Goal: Obtain resource: Download file/media

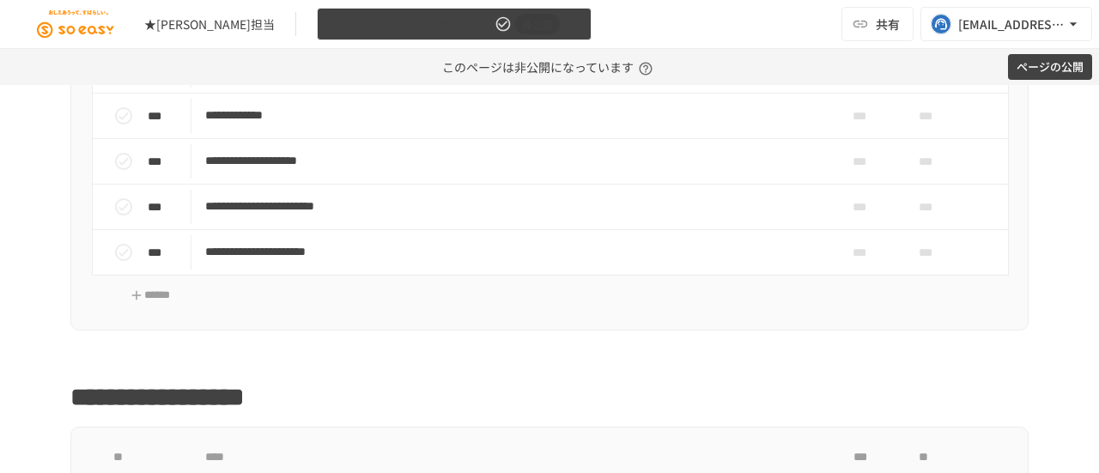
scroll to position [601, 0]
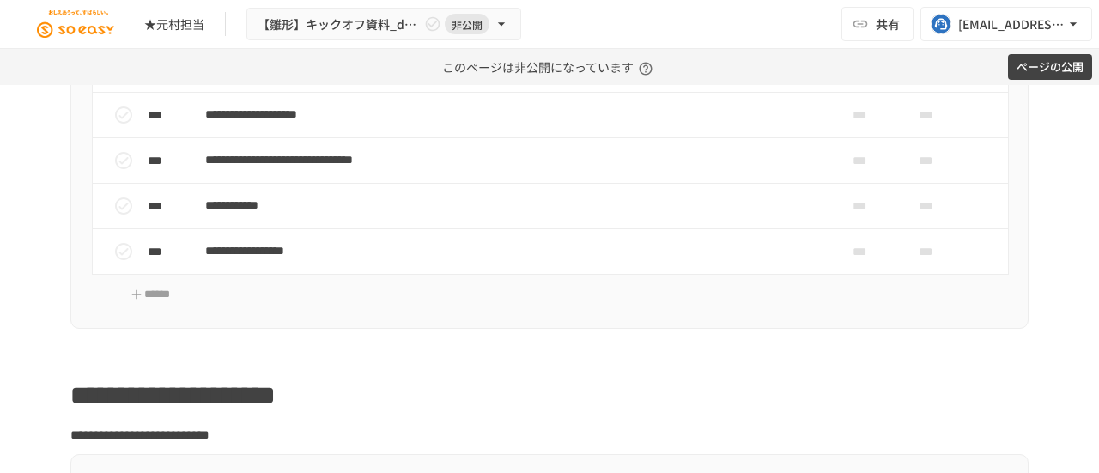
scroll to position [1635, 0]
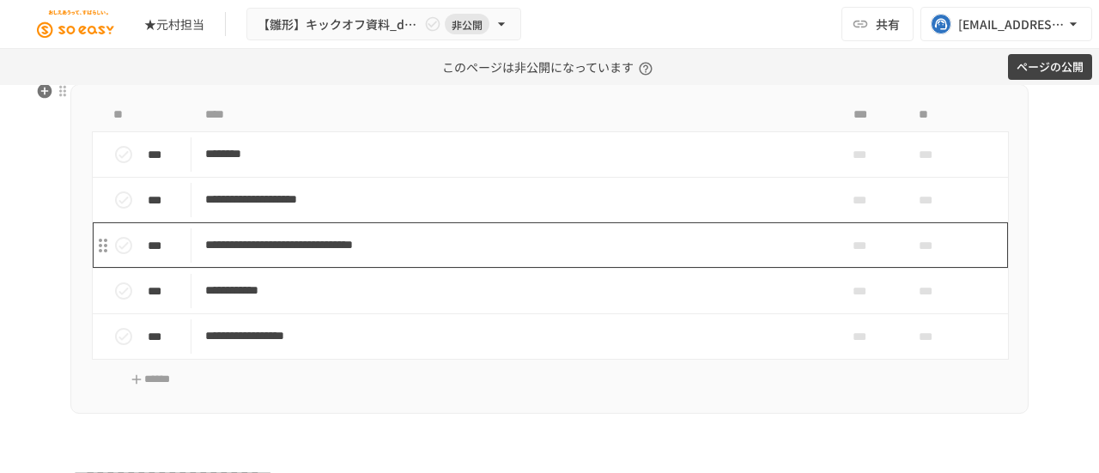
click at [336, 240] on p "**********" at bounding box center [513, 244] width 617 height 21
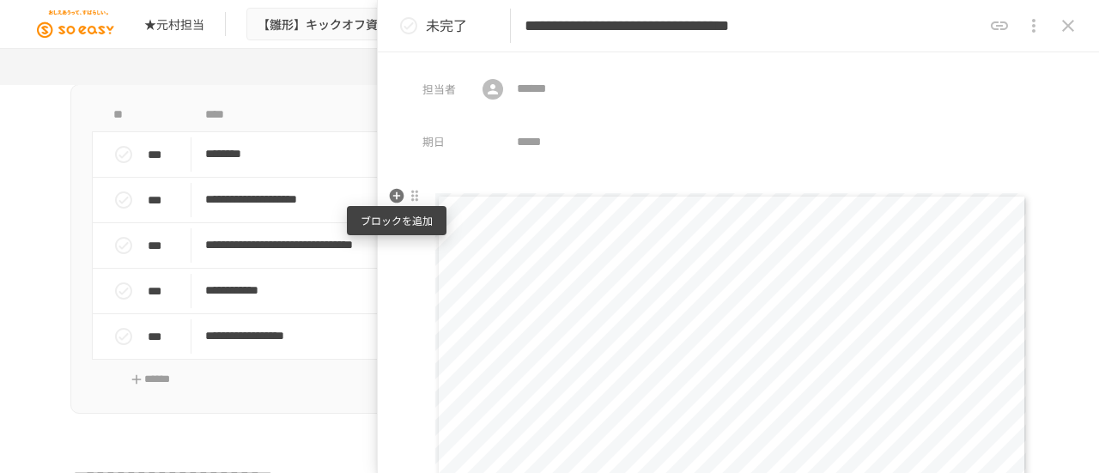
click at [401, 197] on icon "button" at bounding box center [397, 196] width 15 height 15
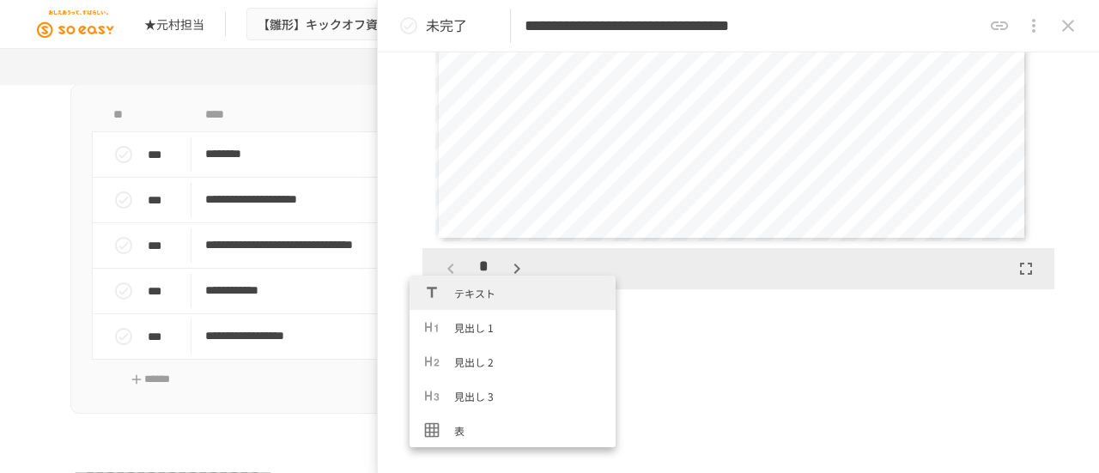
scroll to position [386, 0]
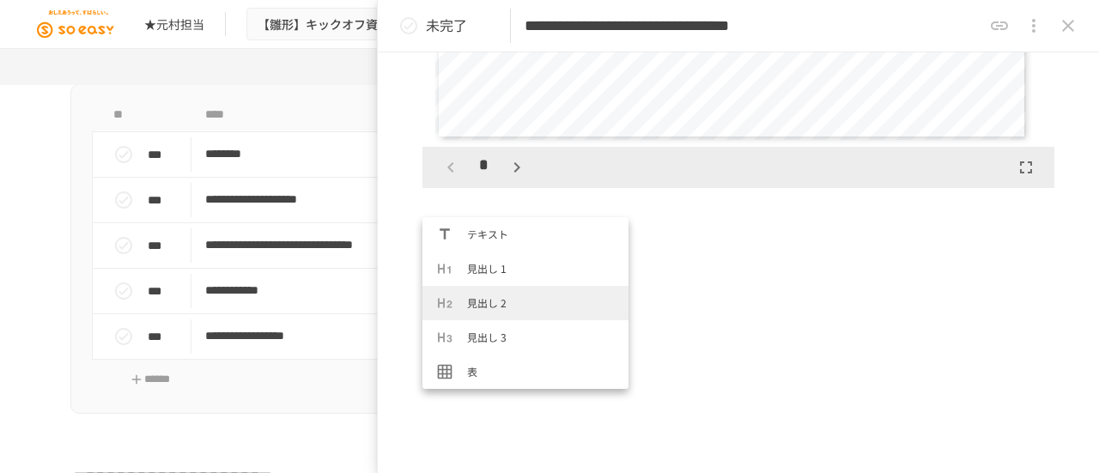
drag, startPoint x: 1017, startPoint y: 162, endPoint x: 695, endPoint y: 262, distance: 336.2
click at [692, 264] on div "**********" at bounding box center [738, 155] width 721 height 713
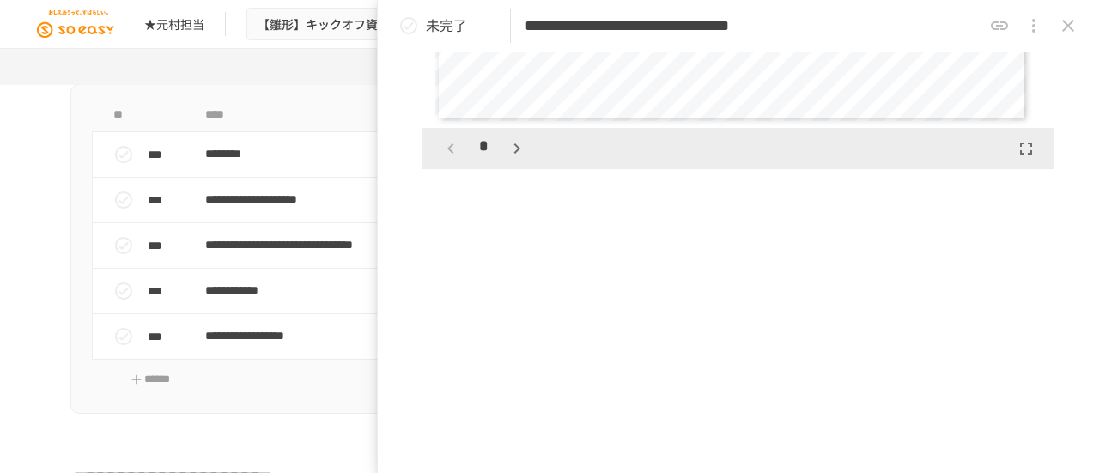
scroll to position [424, 0]
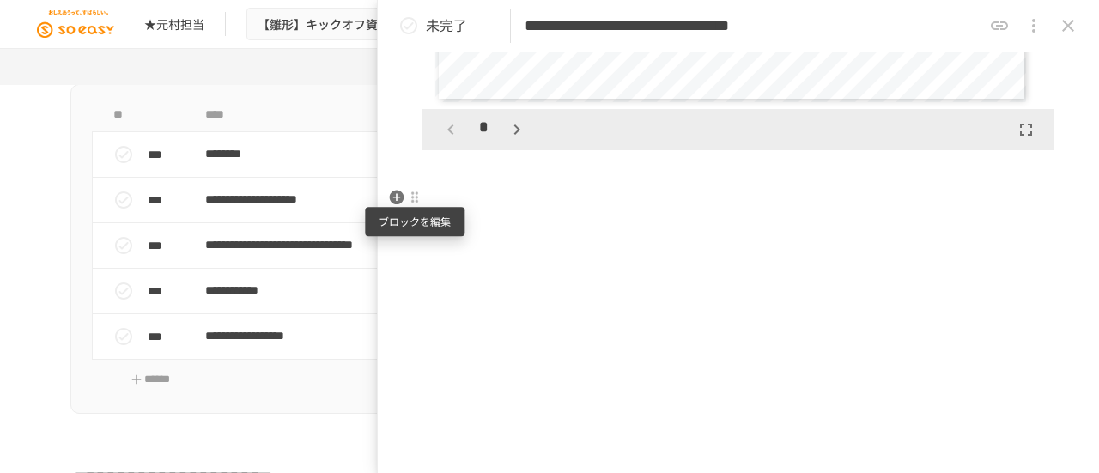
click at [412, 197] on div at bounding box center [415, 198] width 14 height 14
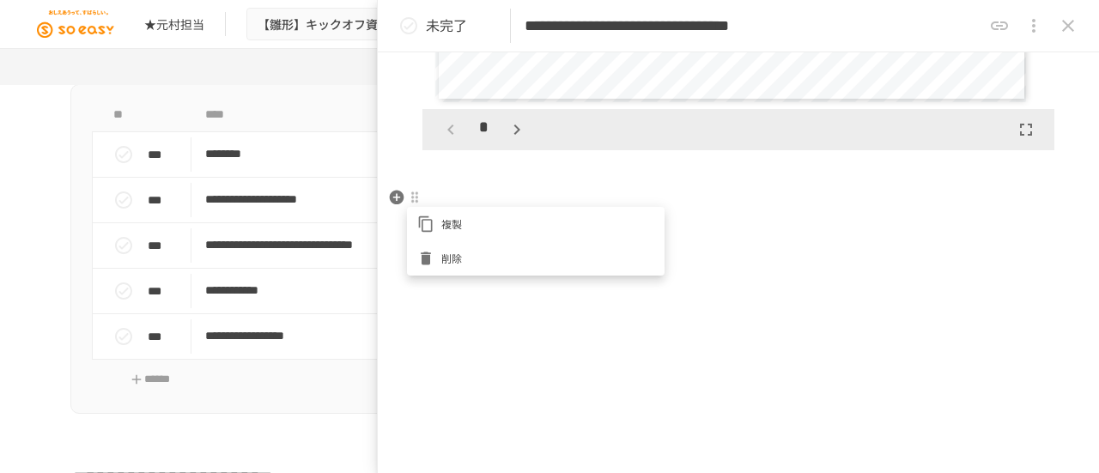
click at [794, 227] on div at bounding box center [549, 236] width 1099 height 473
click at [754, 210] on div "**********" at bounding box center [738, 117] width 721 height 713
drag, startPoint x: 550, startPoint y: 195, endPoint x: 916, endPoint y: 269, distance: 374.0
click at [916, 269] on div "**********" at bounding box center [738, 117] width 721 height 713
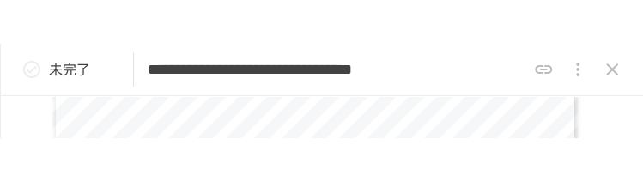
scroll to position [172, 0]
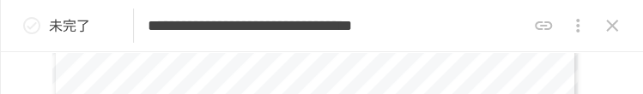
drag, startPoint x: 478, startPoint y: 88, endPoint x: 467, endPoint y: 191, distance: 102.8
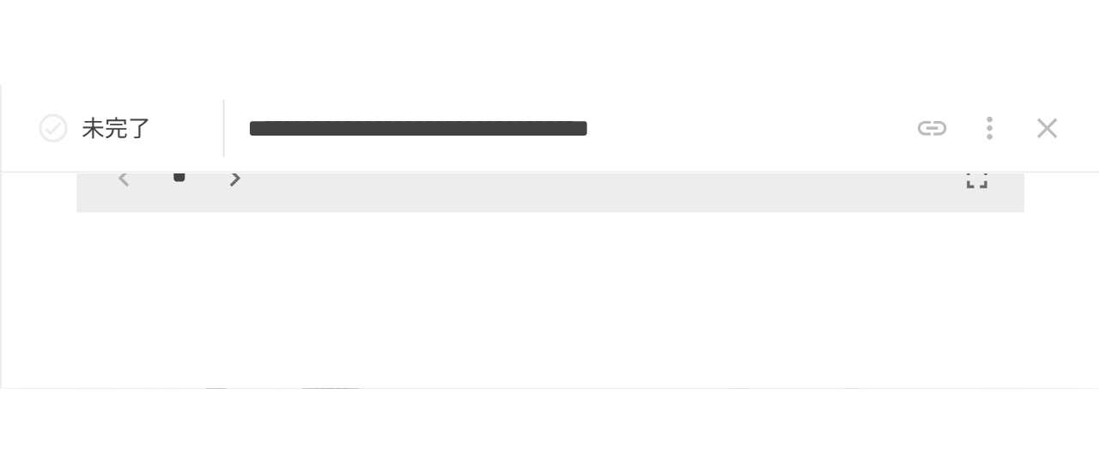
scroll to position [515, 0]
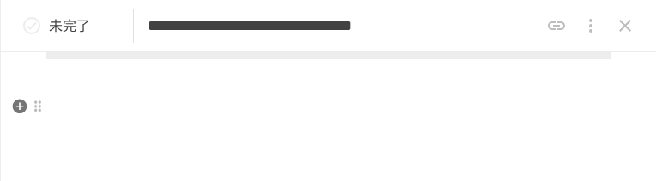
click at [141, 105] on p at bounding box center [329, 107] width 566 height 22
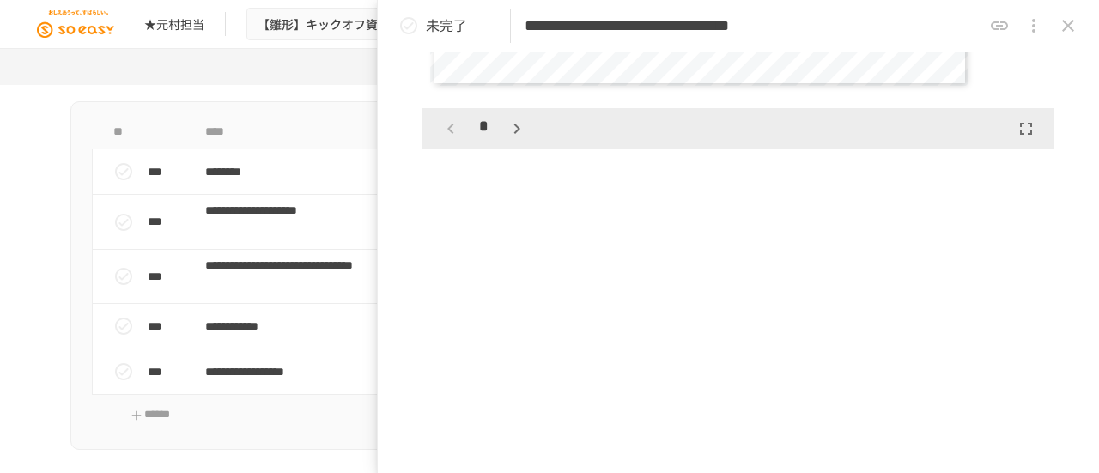
scroll to position [424, 0]
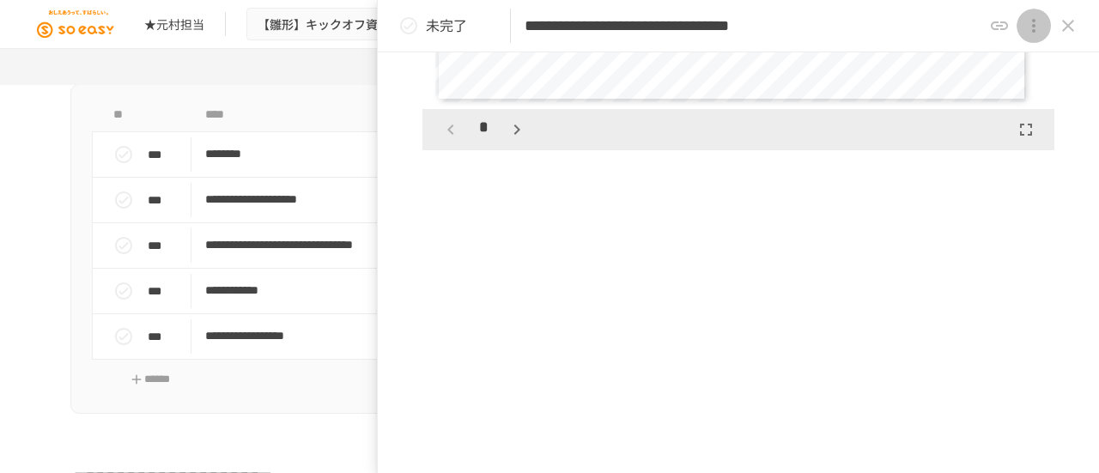
click at [1037, 27] on icon "close drawer" at bounding box center [1033, 25] width 21 height 21
drag, startPoint x: 858, startPoint y: 213, endPoint x: 917, endPoint y: 155, distance: 82.6
click at [858, 214] on div at bounding box center [549, 236] width 1099 height 473
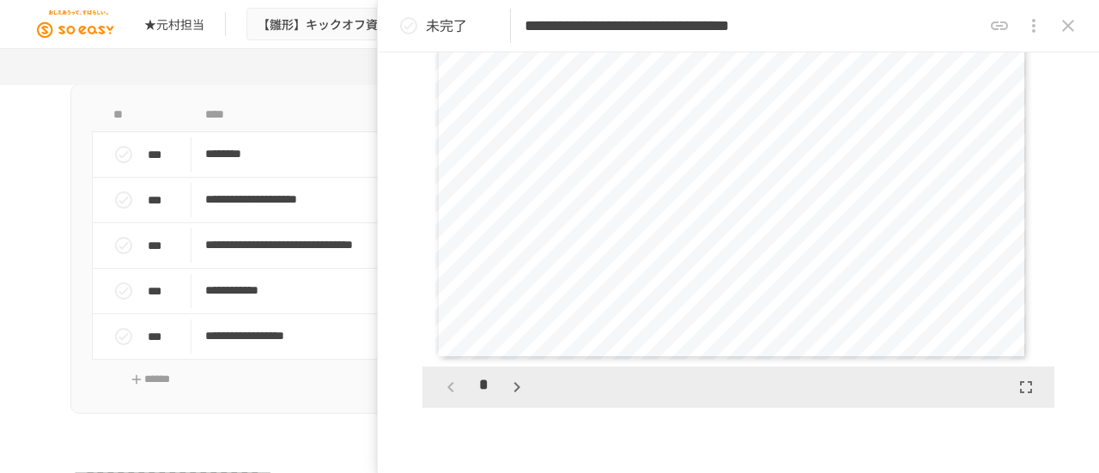
click at [592, 261] on div "*********" at bounding box center [731, 193] width 592 height 333
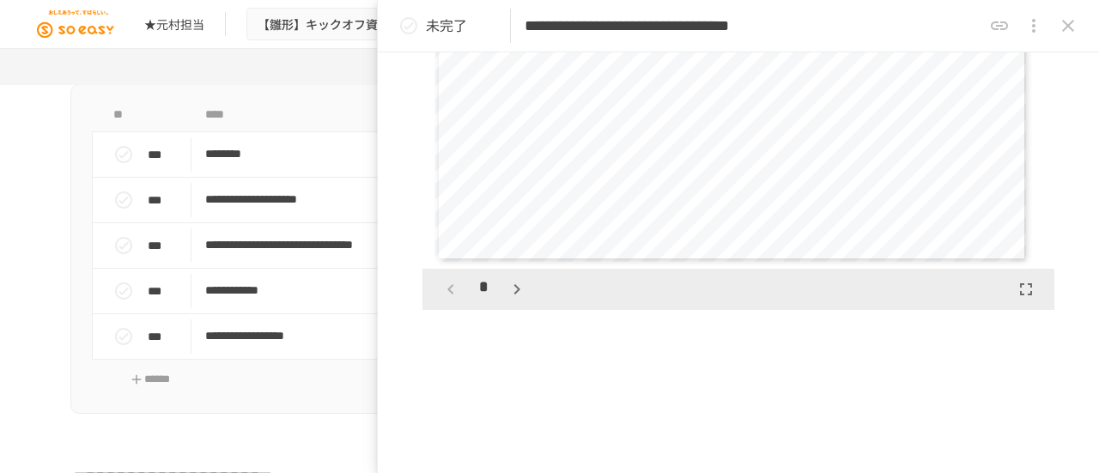
scroll to position [259, 0]
click at [1004, 26] on icon "共有URLをコピー" at bounding box center [999, 25] width 21 height 21
click at [1037, 21] on icon "close drawer" at bounding box center [1033, 25] width 21 height 21
click at [1032, 28] on div at bounding box center [549, 236] width 1099 height 473
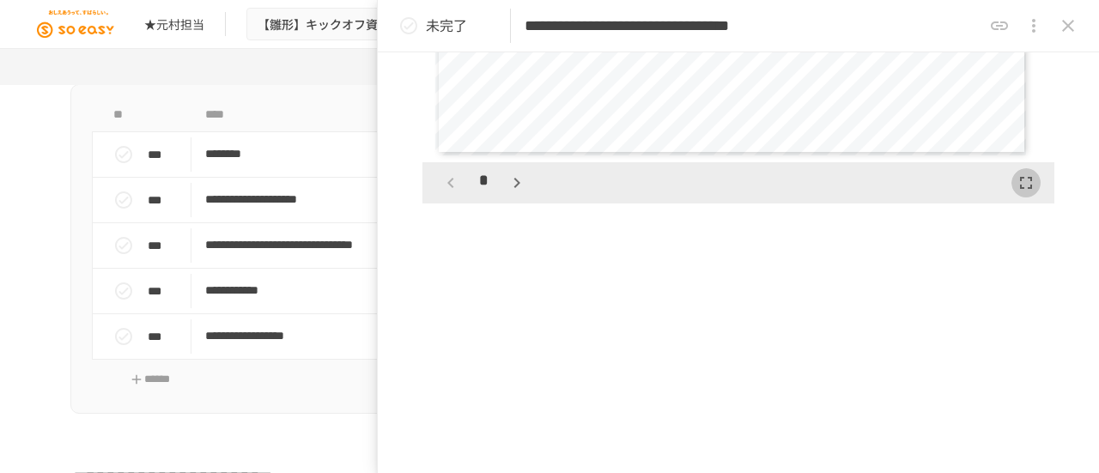
click at [1013, 193] on button "button" at bounding box center [1025, 182] width 29 height 29
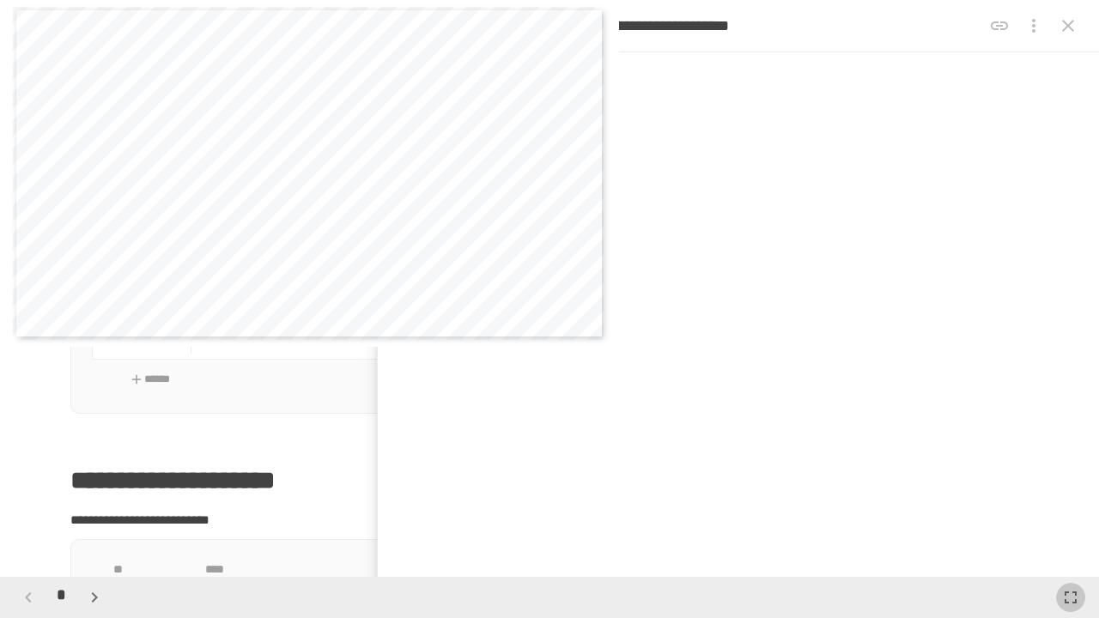
scroll to position [1675, 0]
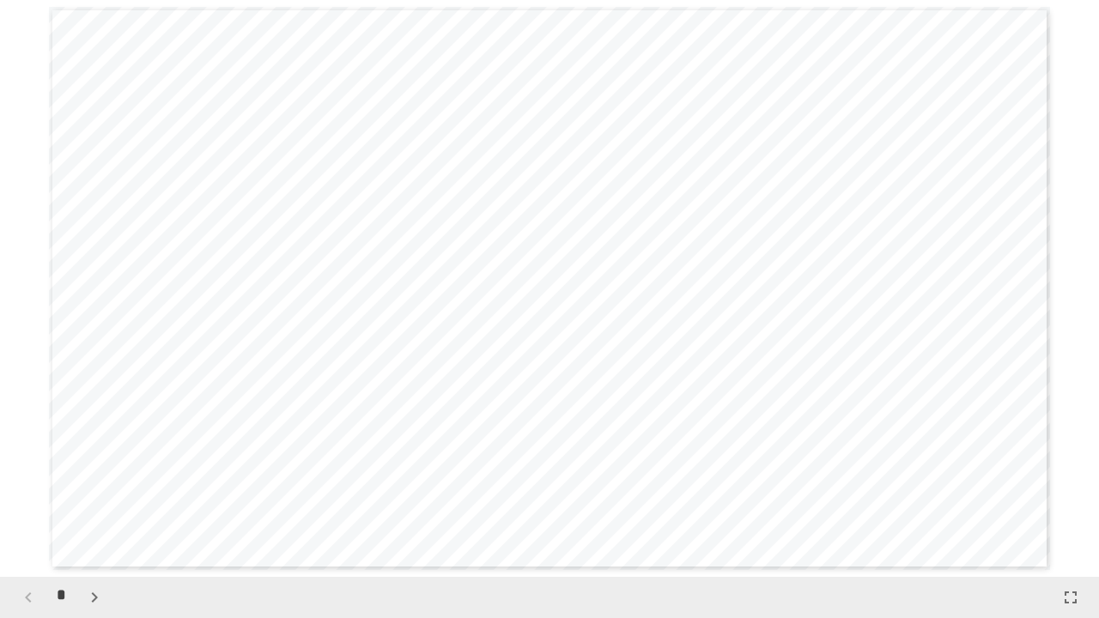
click at [96, 472] on icon "button" at bounding box center [94, 597] width 21 height 21
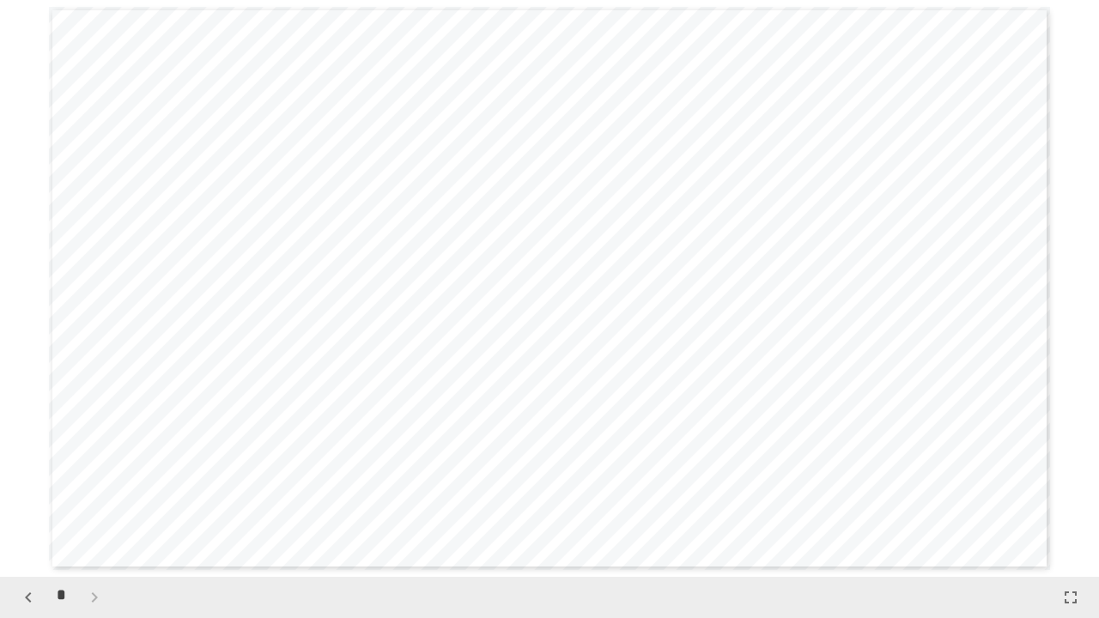
click at [96, 472] on div "*" at bounding box center [61, 597] width 95 height 29
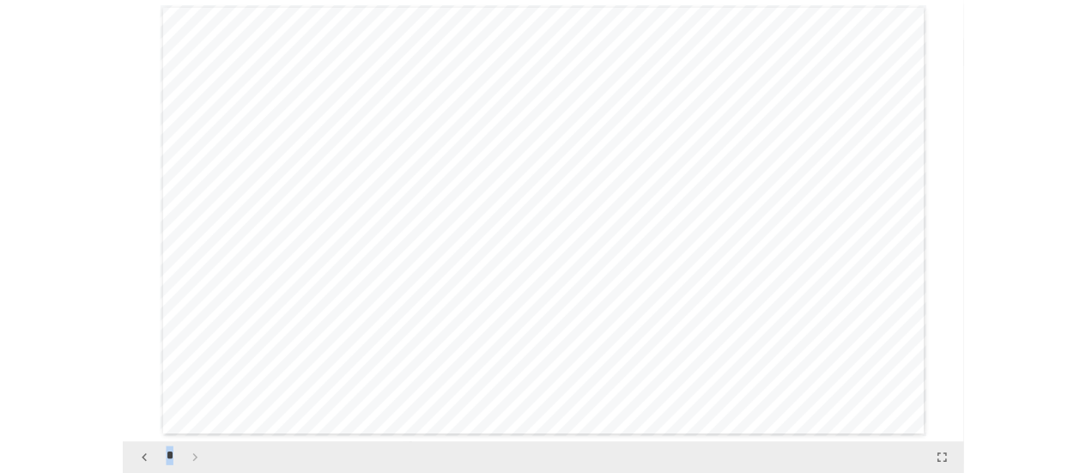
scroll to position [0, 0]
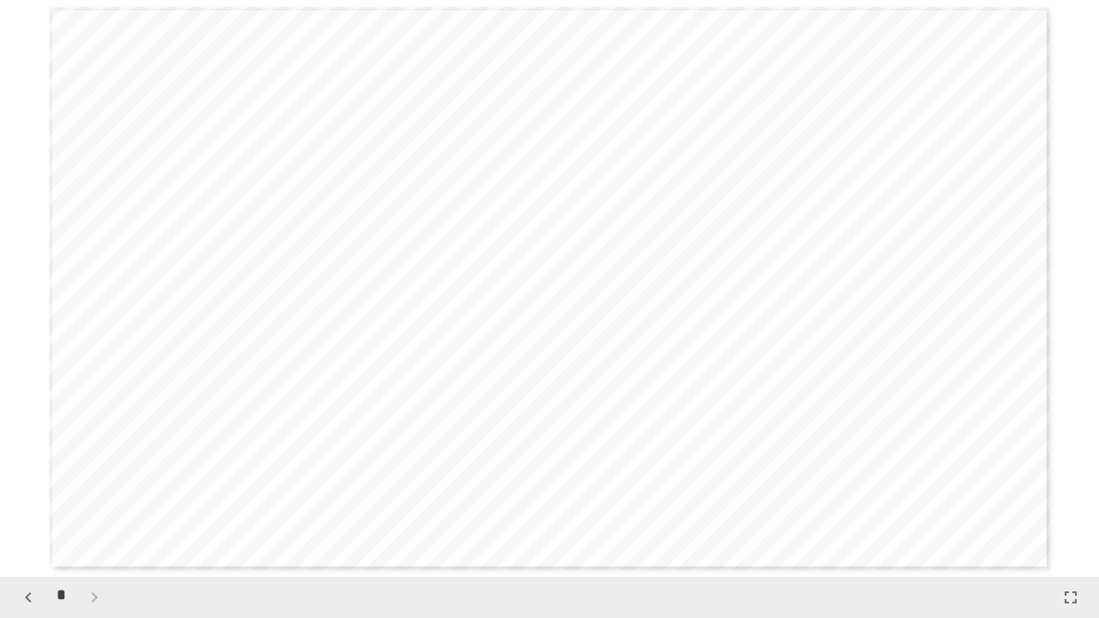
click at [808, 88] on div "******* ******* *** * *****" at bounding box center [549, 288] width 1001 height 563
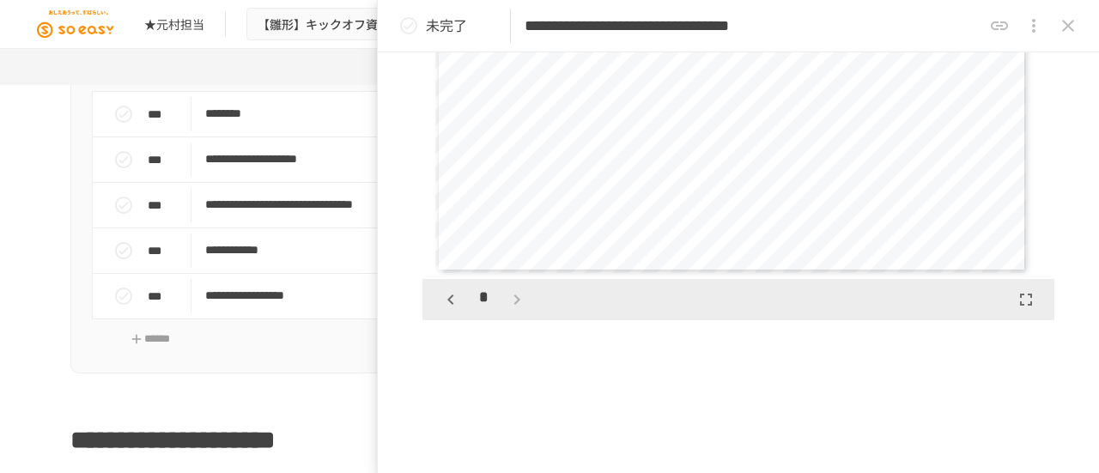
scroll to position [343, 0]
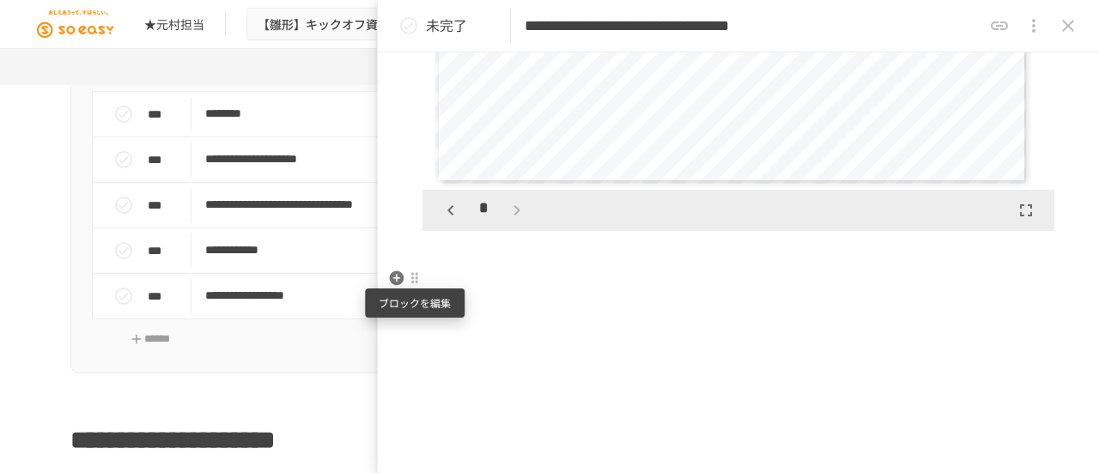
click at [414, 279] on div at bounding box center [415, 278] width 14 height 14
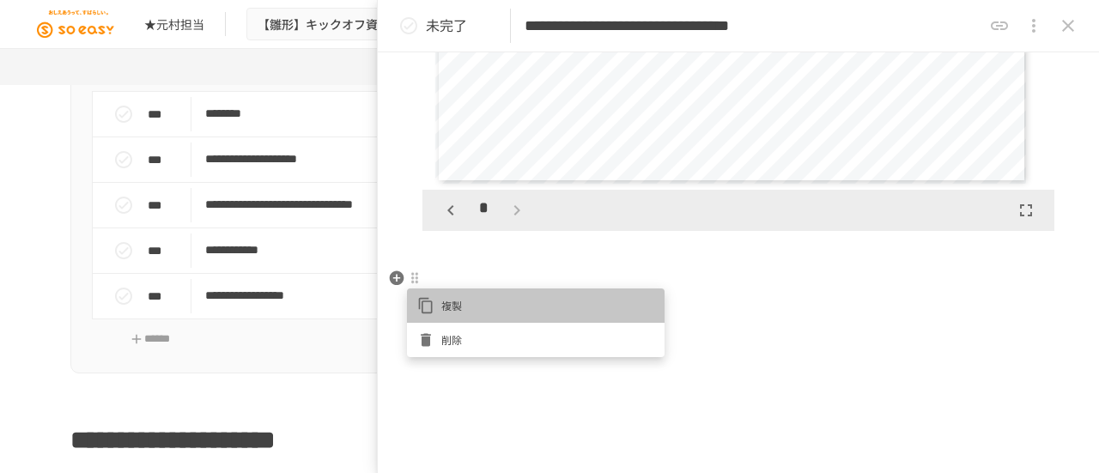
click at [462, 307] on span "複製" at bounding box center [547, 305] width 213 height 16
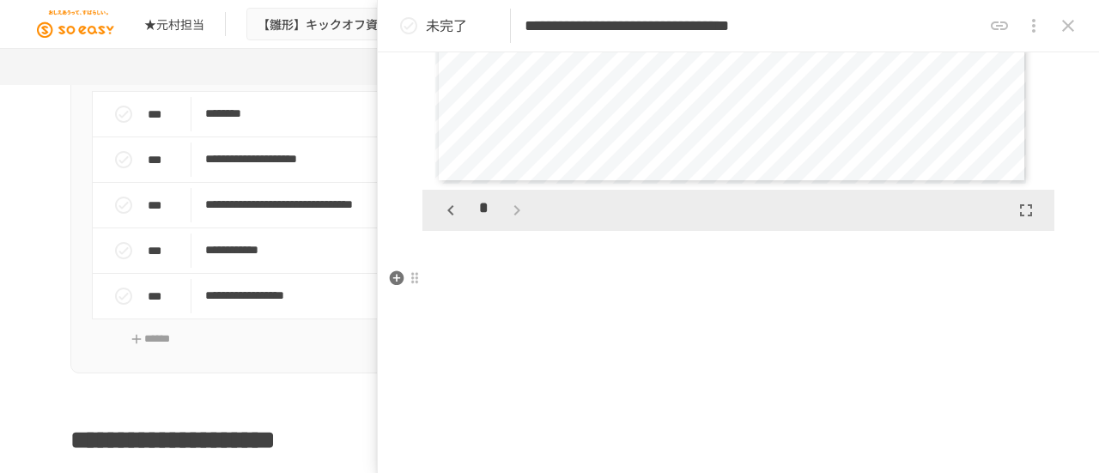
click at [489, 284] on p at bounding box center [738, 279] width 632 height 22
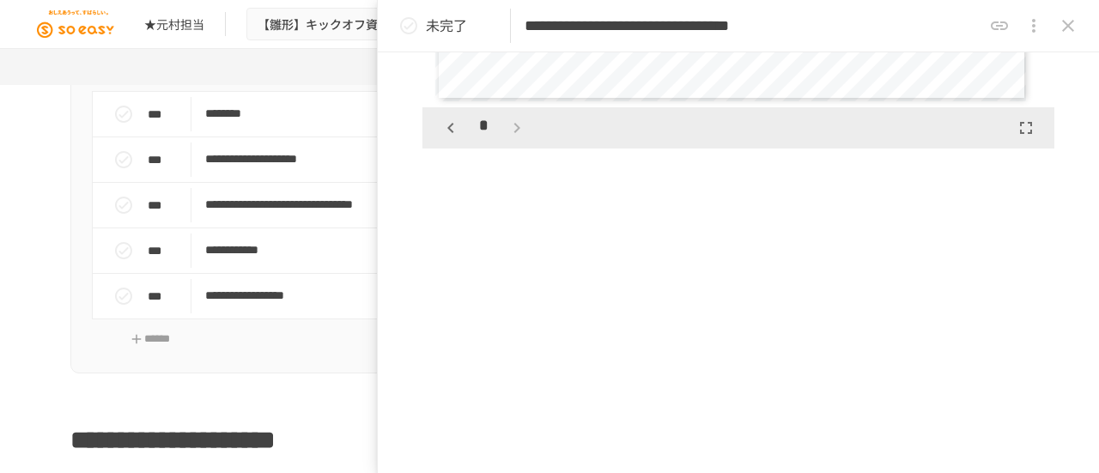
scroll to position [453, 0]
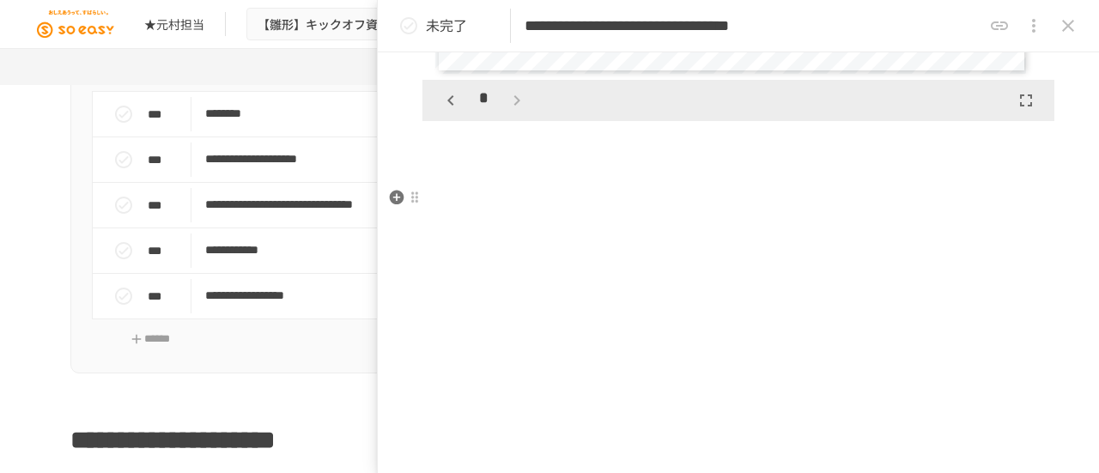
drag, startPoint x: 516, startPoint y: 190, endPoint x: 452, endPoint y: 191, distance: 64.4
click at [452, 191] on p at bounding box center [738, 198] width 632 height 22
click at [396, 196] on icon "button" at bounding box center [396, 197] width 17 height 17
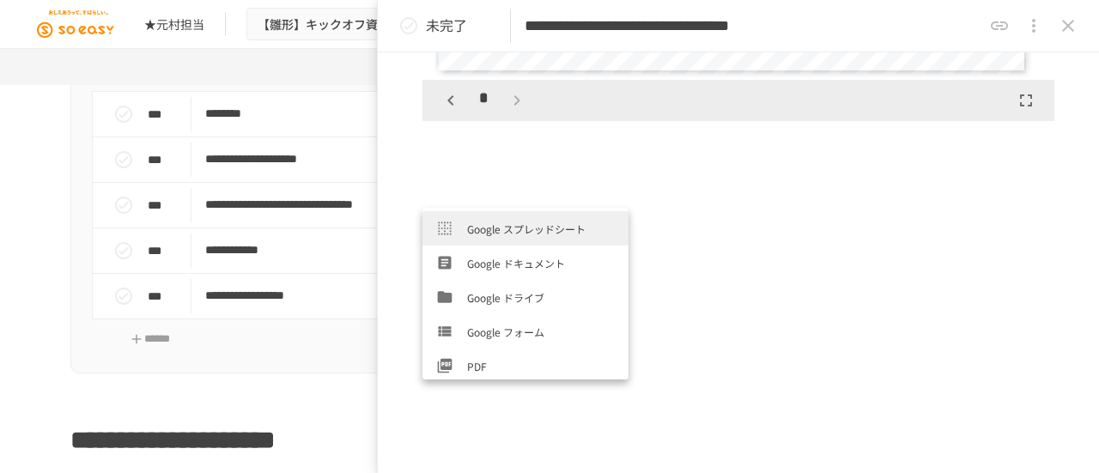
scroll to position [515, 0]
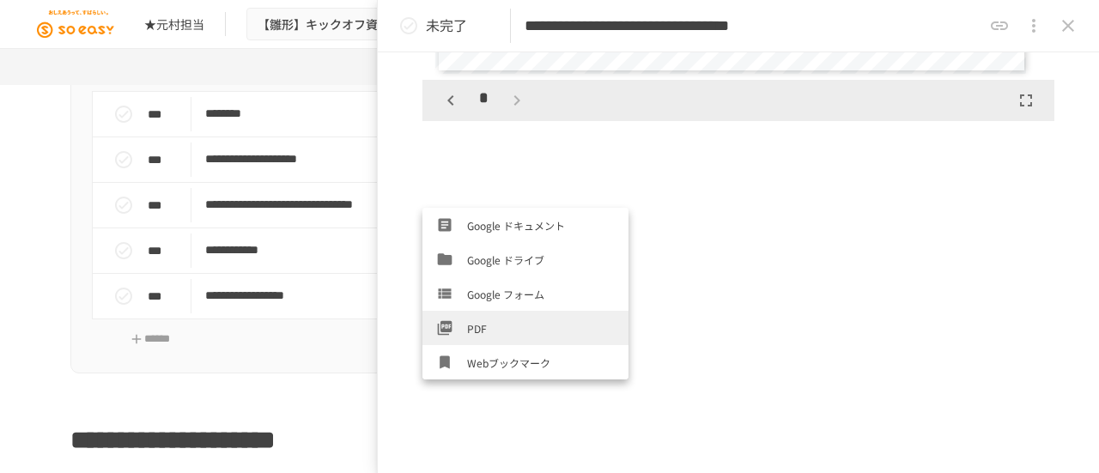
click at [512, 327] on span "PDF" at bounding box center [541, 328] width 148 height 16
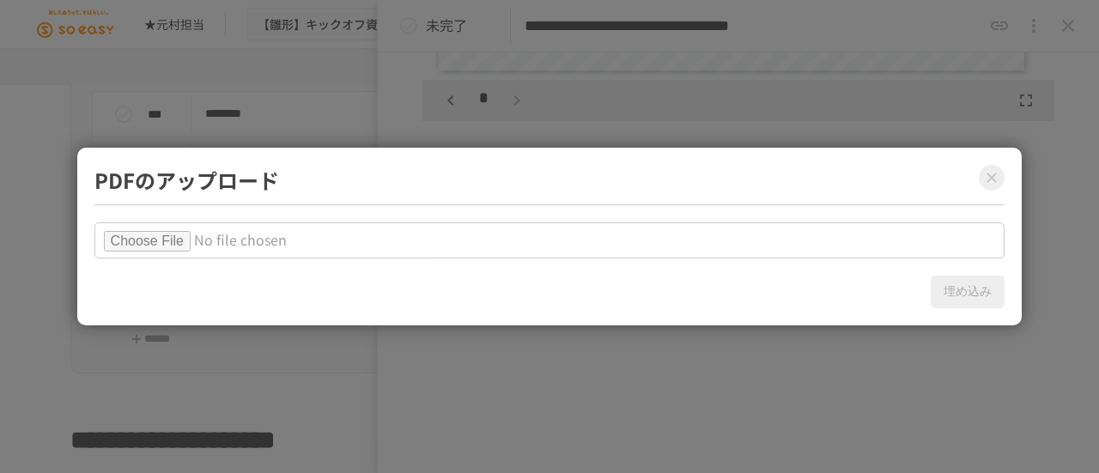
click at [197, 233] on input "file" at bounding box center [549, 240] width 911 height 36
type input "**********"
click at [586, 240] on input "file" at bounding box center [549, 240] width 911 height 36
click at [185, 239] on input "file" at bounding box center [549, 240] width 911 height 36
type input "**********"
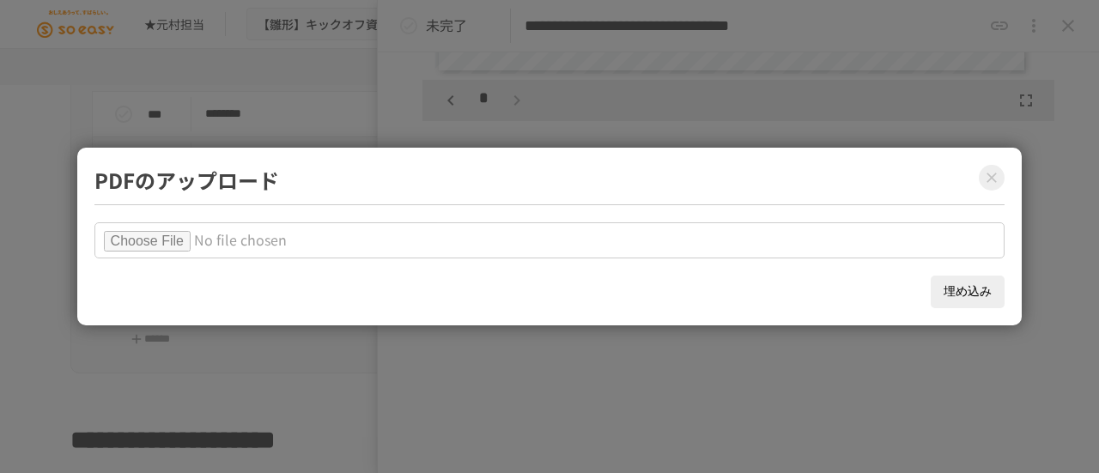
click at [976, 305] on button "埋め込み" at bounding box center [968, 292] width 74 height 33
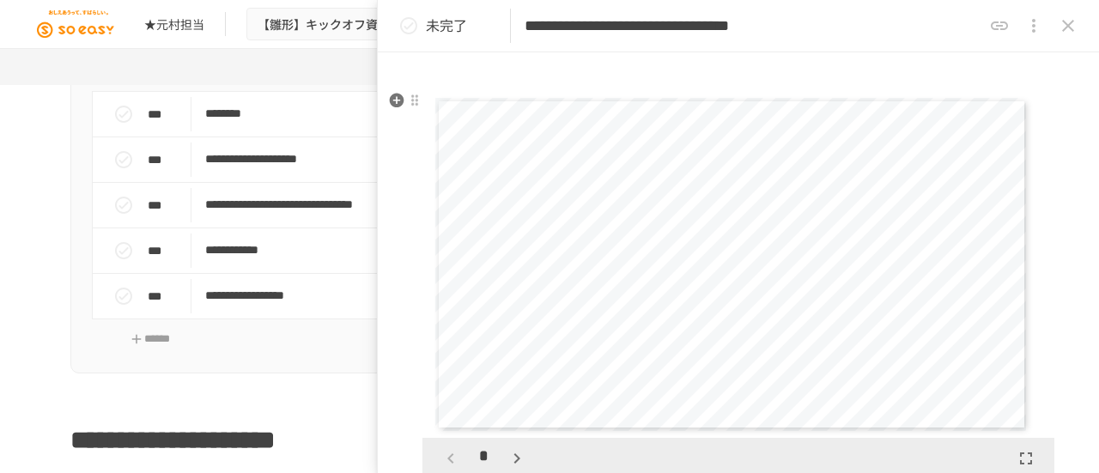
scroll to position [625, 0]
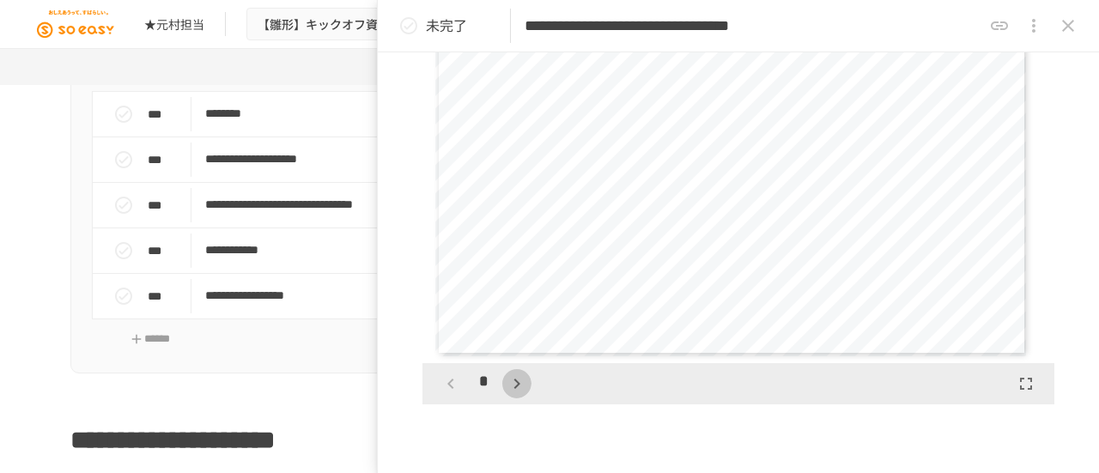
click at [519, 386] on icon "button" at bounding box center [517, 384] width 21 height 21
click at [519, 385] on icon "button" at bounding box center [517, 384] width 21 height 21
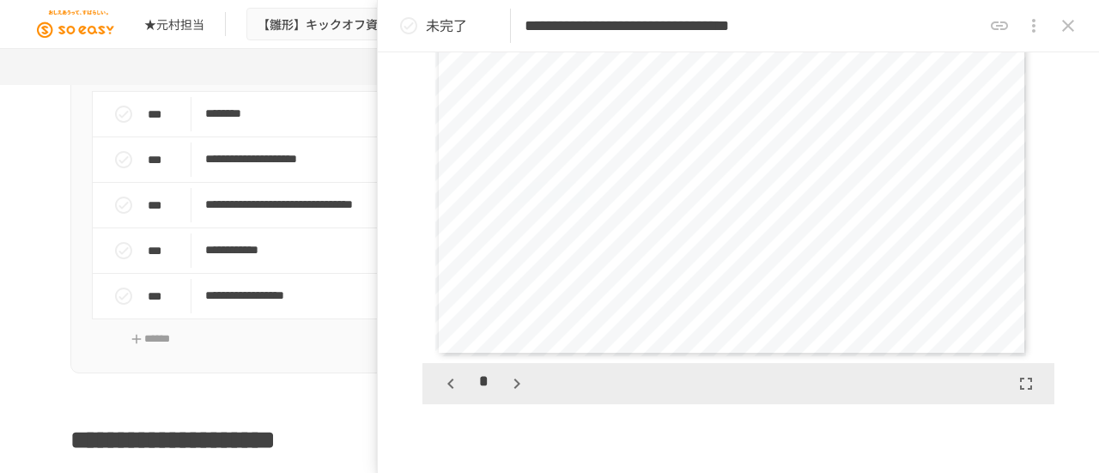
click at [519, 385] on icon "button" at bounding box center [517, 384] width 21 height 21
click at [519, 385] on div "*" at bounding box center [483, 383] width 95 height 29
click at [445, 378] on icon "button" at bounding box center [450, 384] width 21 height 21
click at [449, 377] on icon "button" at bounding box center [450, 384] width 21 height 21
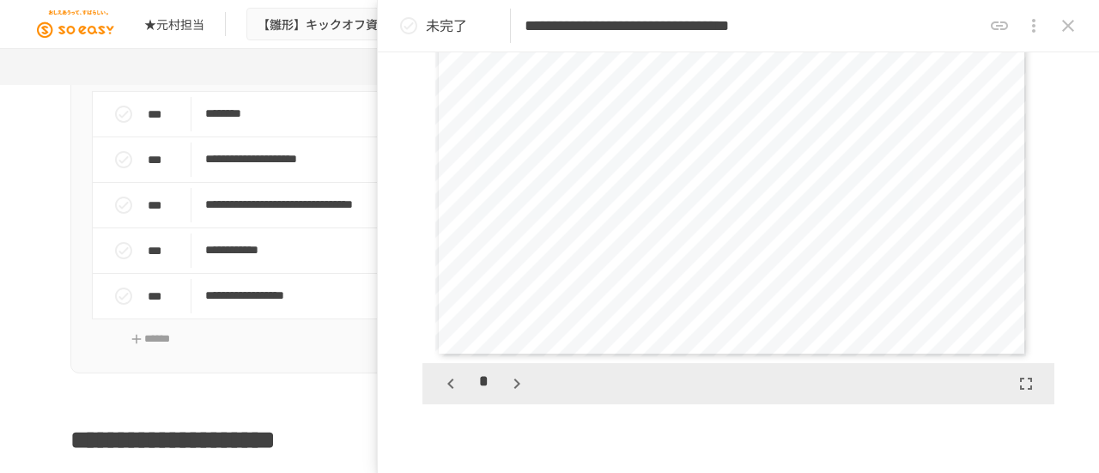
click at [449, 377] on icon "button" at bounding box center [450, 384] width 21 height 21
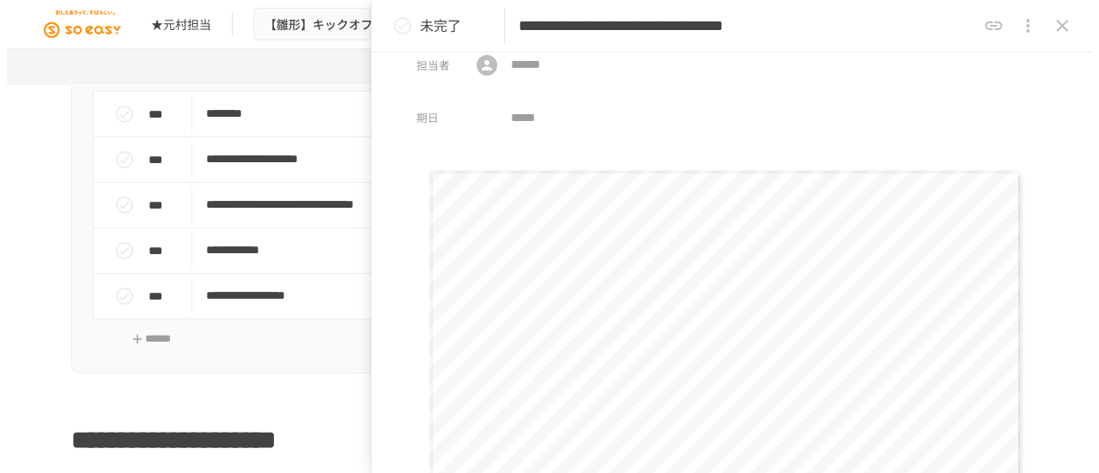
scroll to position [0, 0]
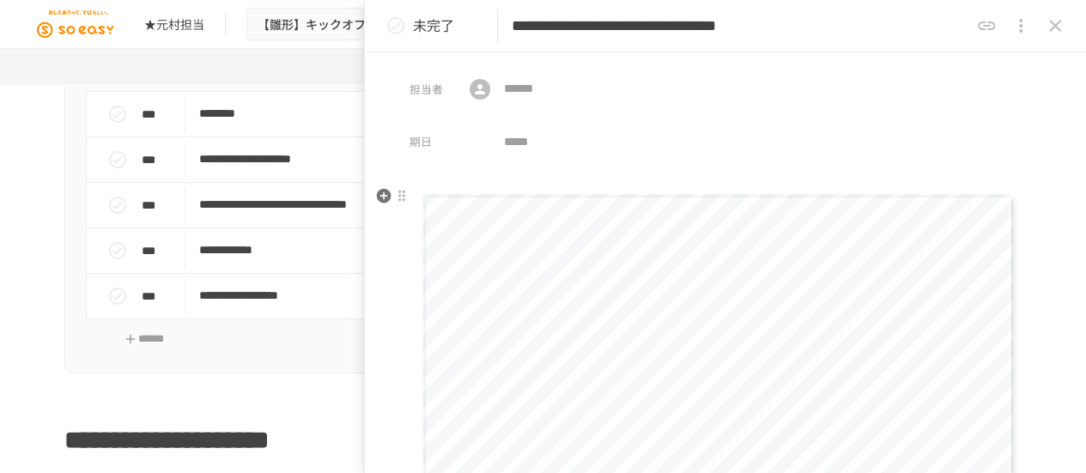
click at [809, 223] on div "******* ******* *** * *****" at bounding box center [718, 360] width 592 height 333
click at [404, 195] on div at bounding box center [402, 196] width 14 height 14
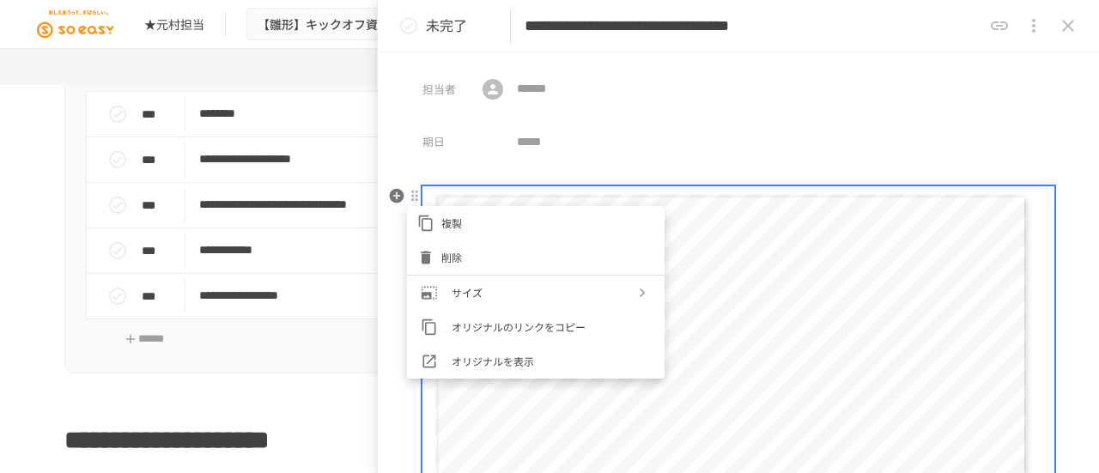
click at [448, 254] on span "削除" at bounding box center [547, 257] width 213 height 16
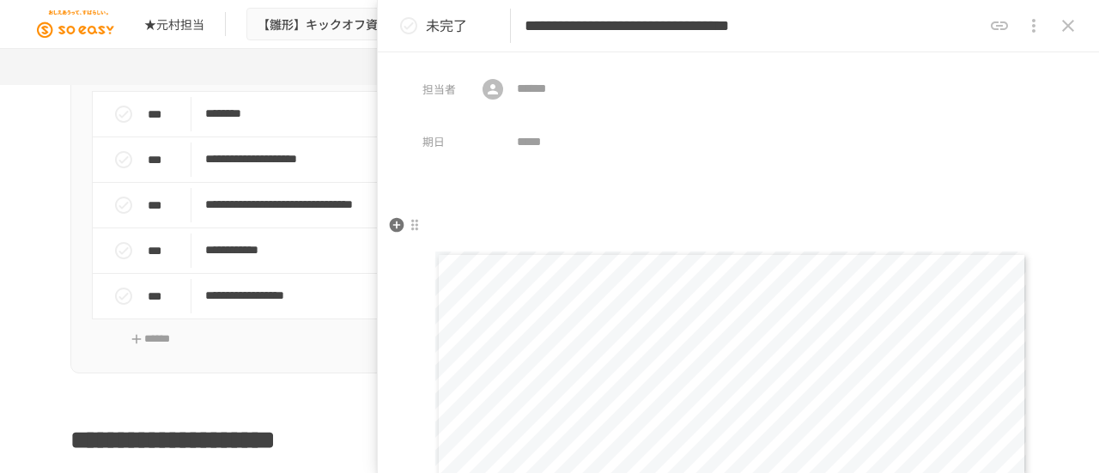
click at [526, 230] on p at bounding box center [738, 226] width 632 height 22
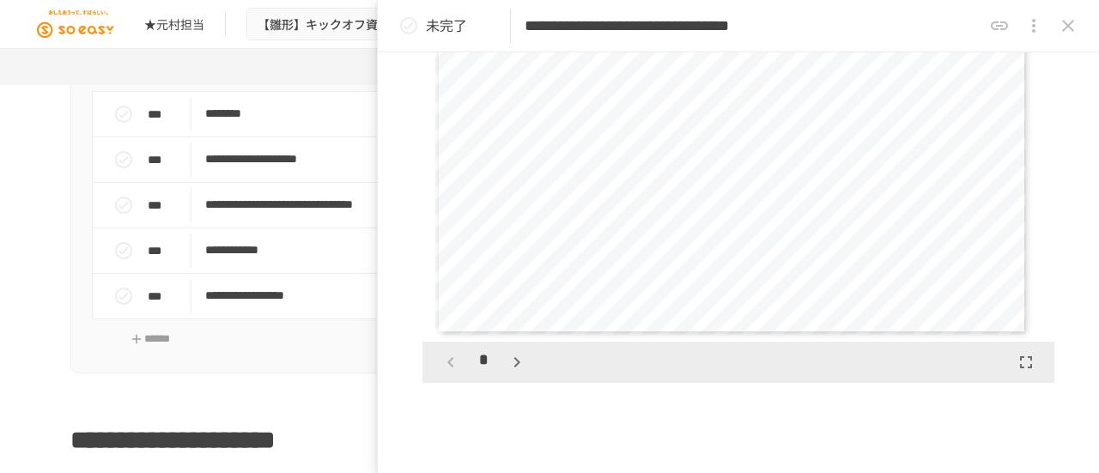
scroll to position [273, 0]
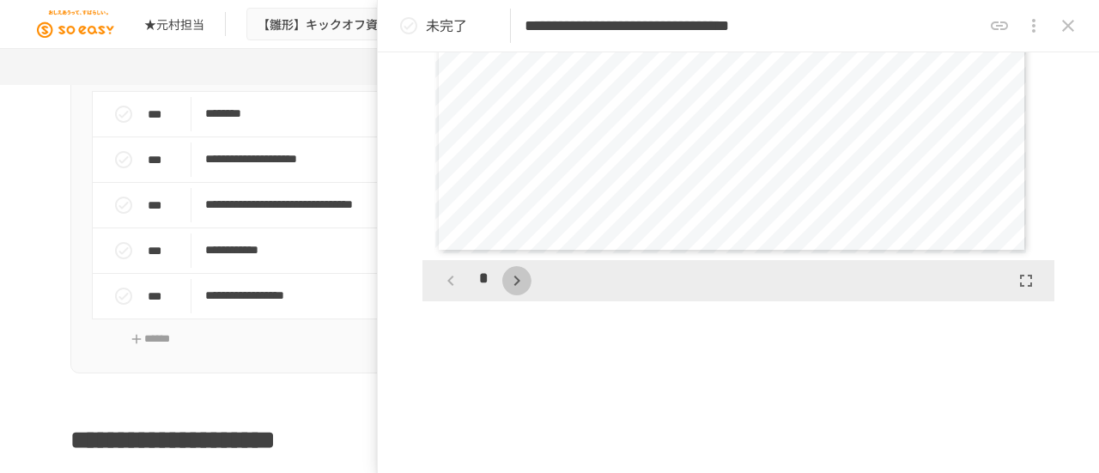
click at [520, 281] on icon "button" at bounding box center [517, 280] width 21 height 21
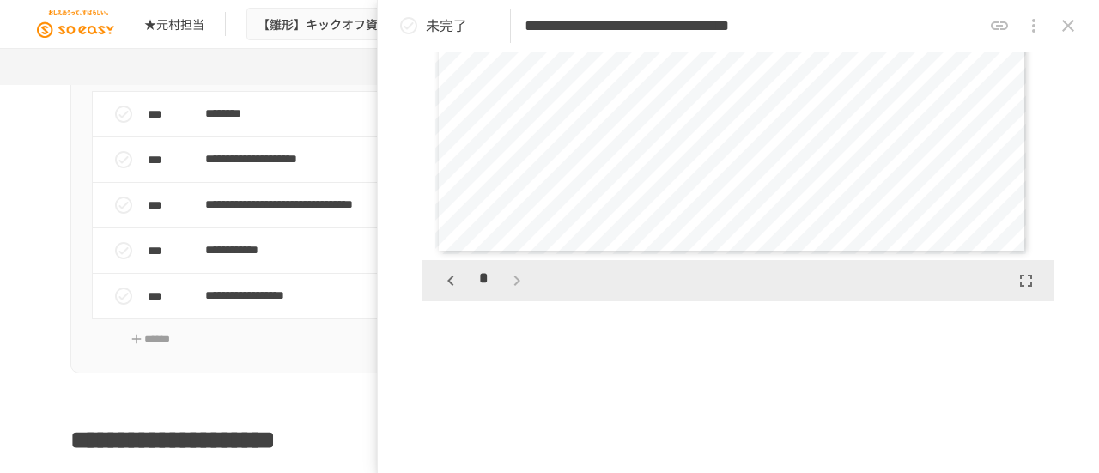
click at [520, 281] on div "*" at bounding box center [483, 280] width 95 height 29
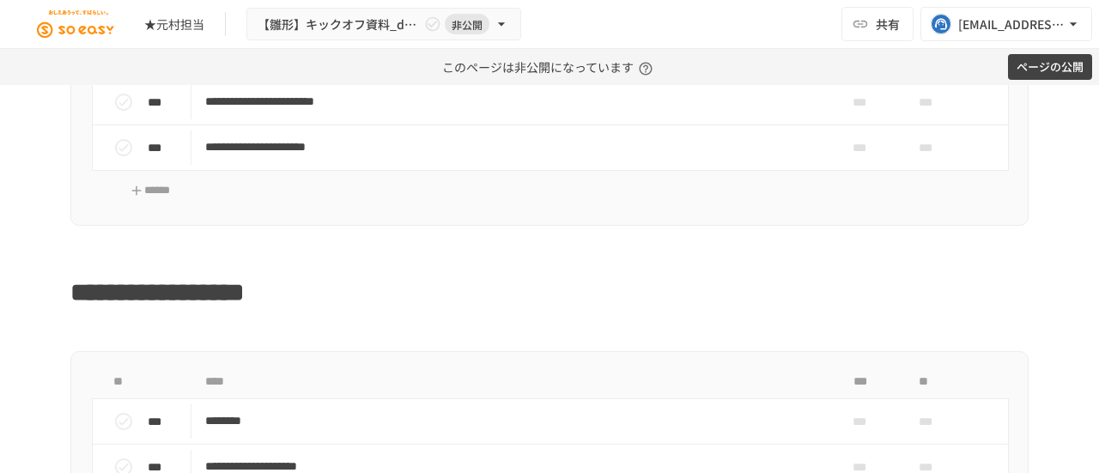
scroll to position [1546, 0]
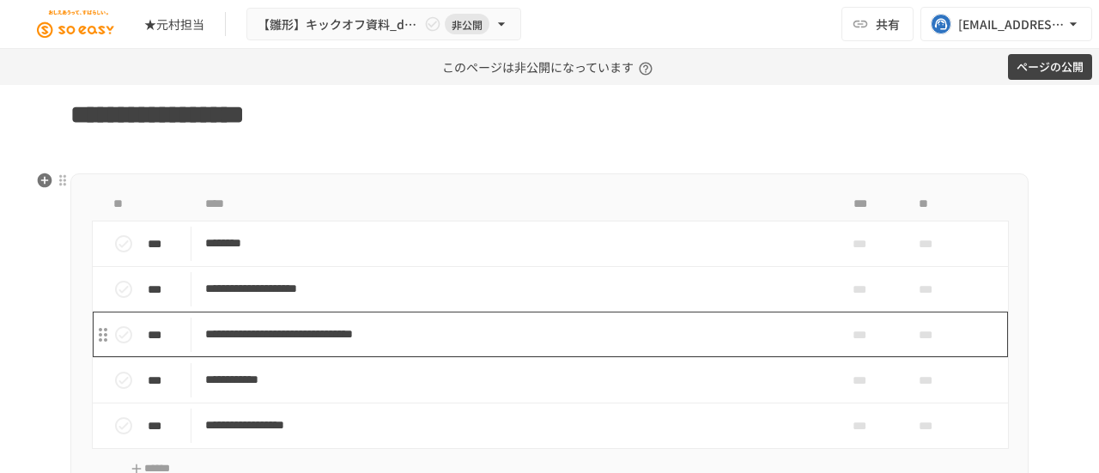
click at [381, 336] on p "**********" at bounding box center [513, 334] width 617 height 21
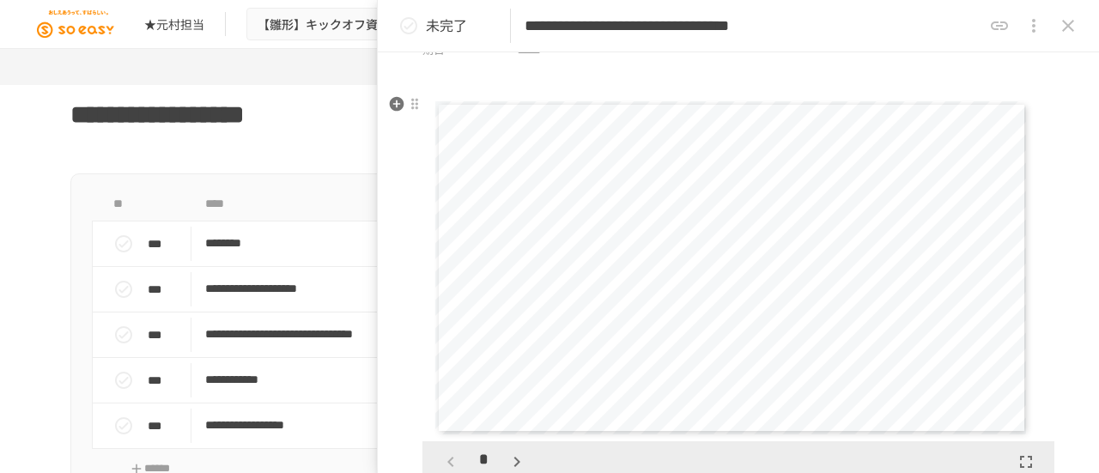
scroll to position [258, 0]
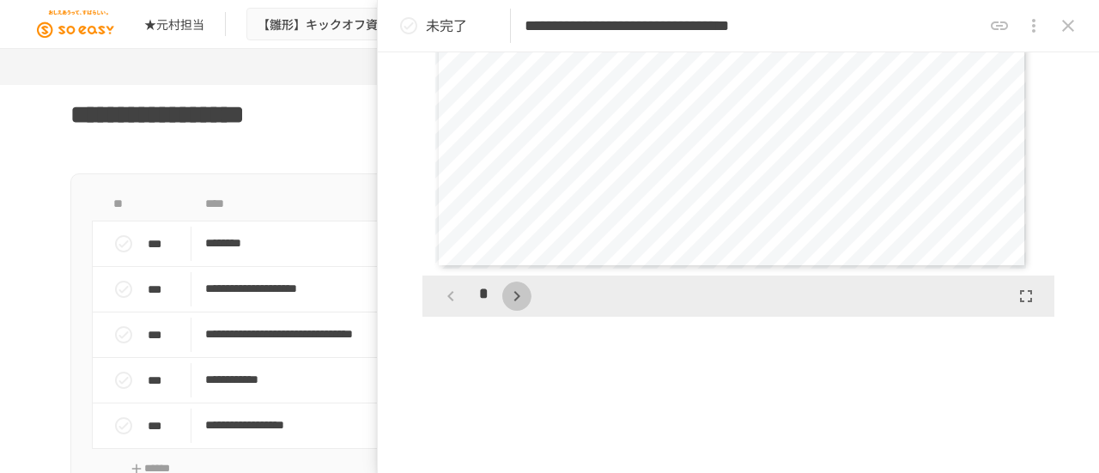
click at [513, 295] on icon "button" at bounding box center [517, 296] width 21 height 21
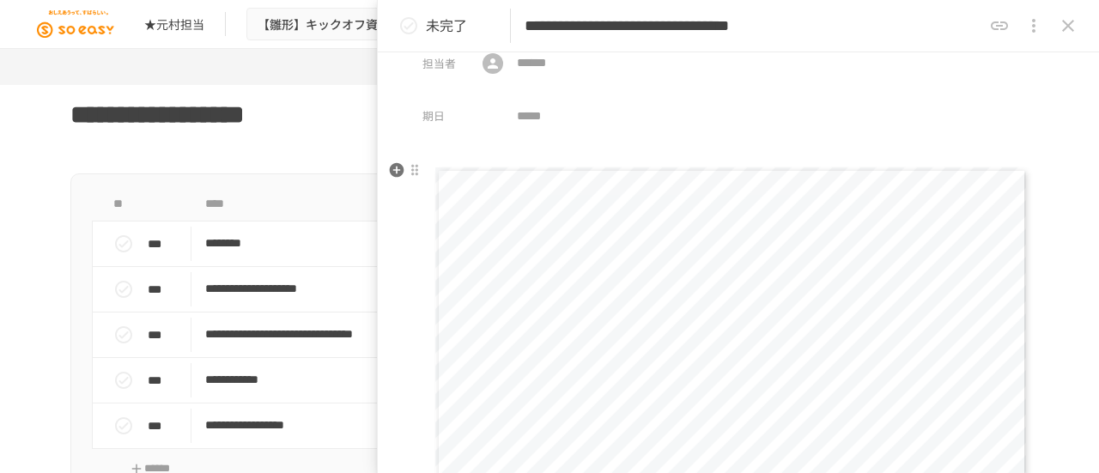
scroll to position [0, 0]
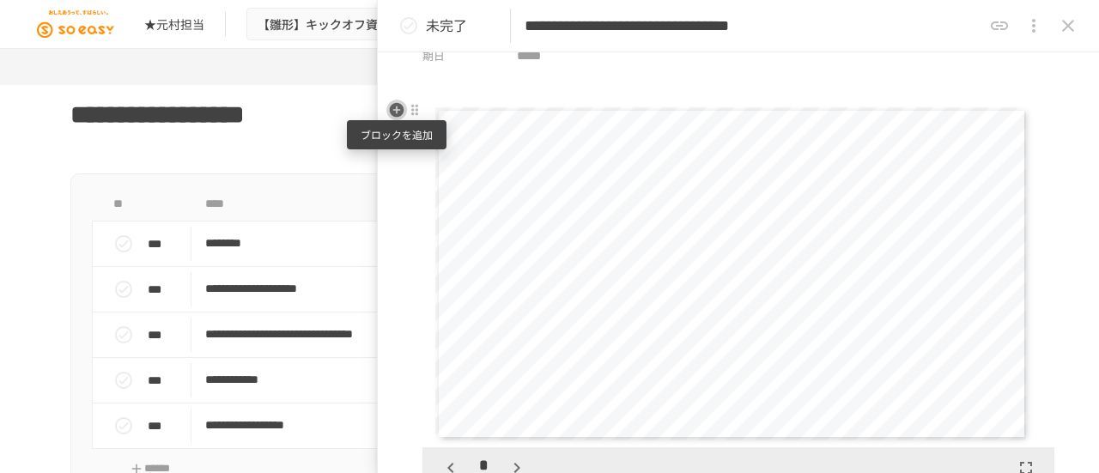
click at [394, 109] on icon "button" at bounding box center [396, 109] width 17 height 17
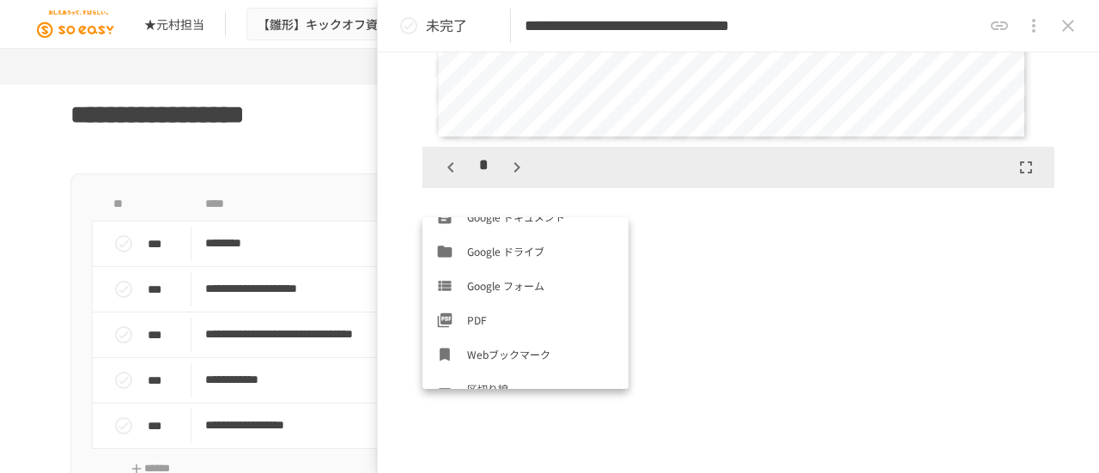
scroll to position [550, 0]
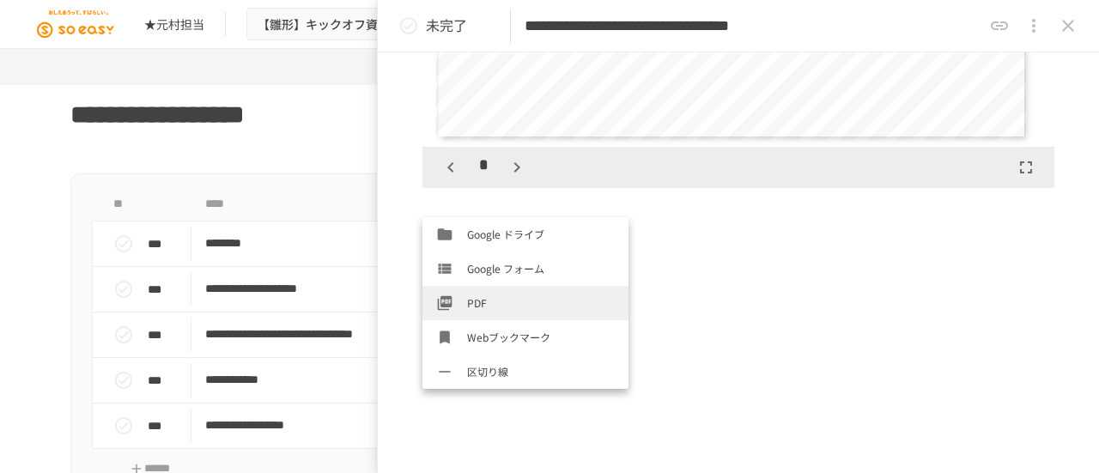
click at [498, 296] on span "PDF" at bounding box center [541, 303] width 148 height 16
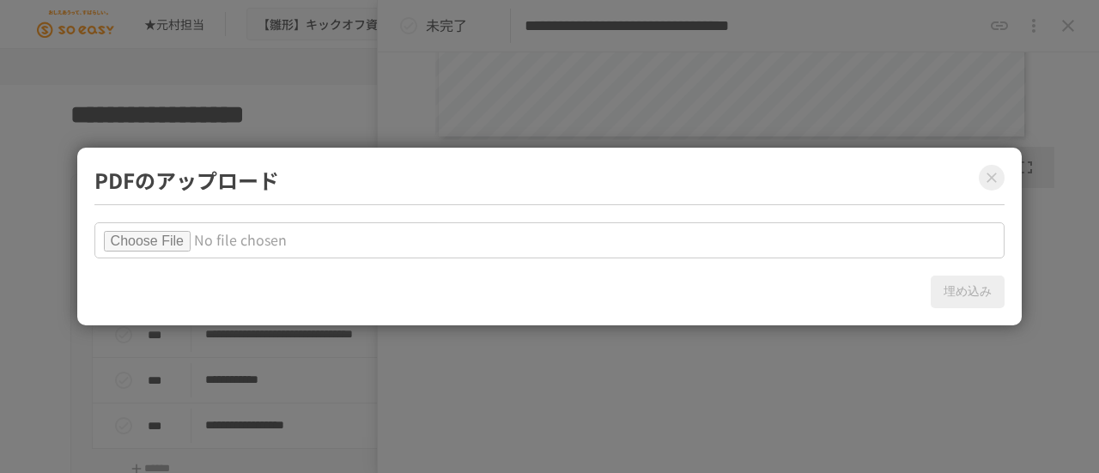
click at [143, 238] on input "file" at bounding box center [549, 240] width 911 height 36
type input "**********"
click at [958, 295] on button "埋め込み" at bounding box center [968, 292] width 74 height 33
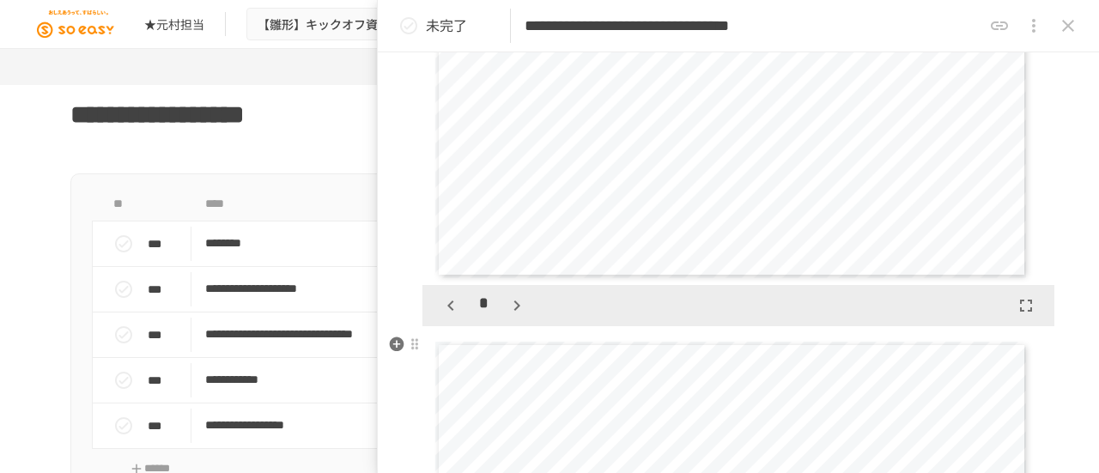
scroll to position [215, 0]
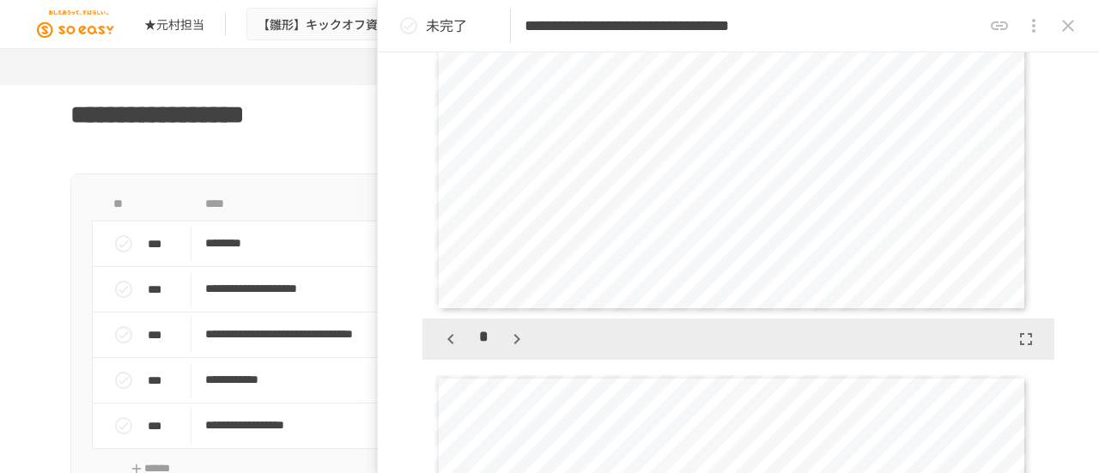
click at [893, 197] on div "**********" at bounding box center [731, 145] width 592 height 333
click at [1025, 192] on div "**********" at bounding box center [731, 145] width 592 height 333
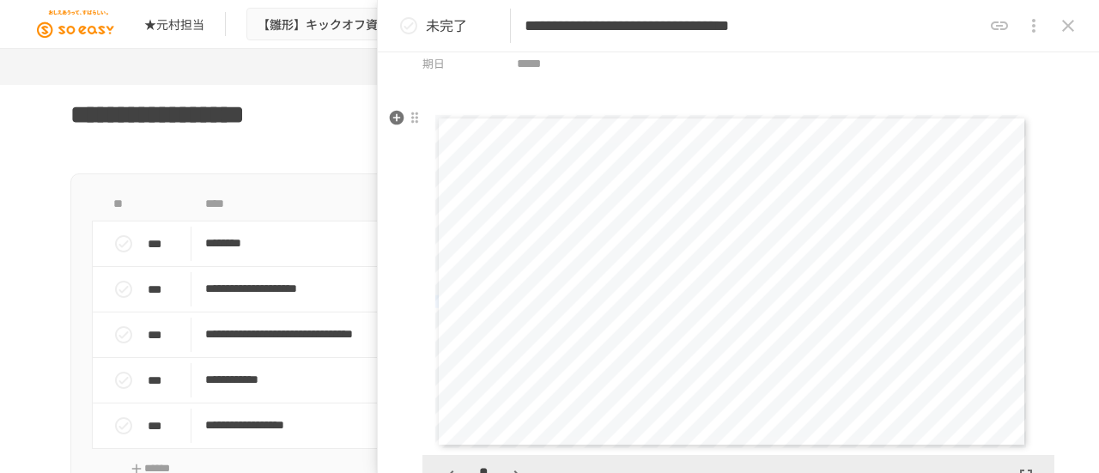
scroll to position [0, 0]
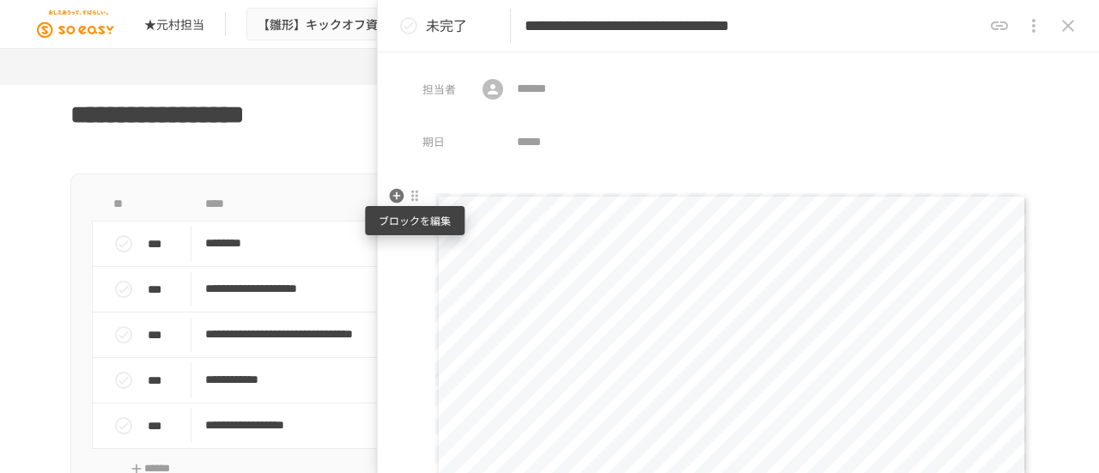
click at [414, 191] on div at bounding box center [415, 196] width 14 height 14
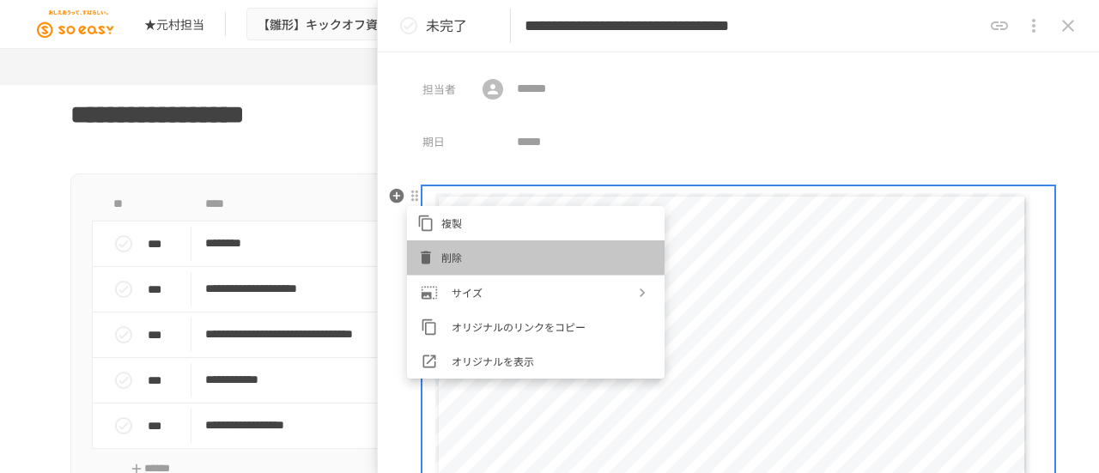
click at [455, 253] on span "削除" at bounding box center [547, 257] width 213 height 16
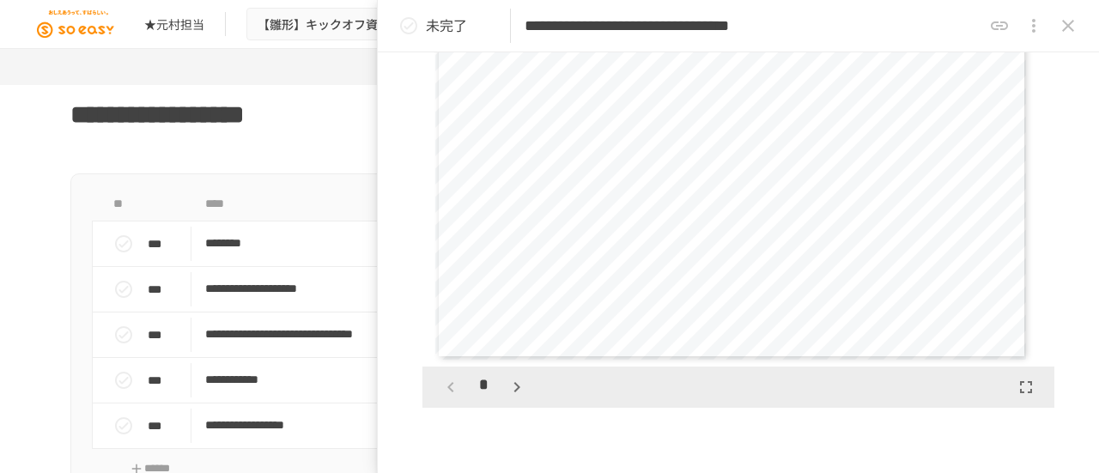
scroll to position [258, 0]
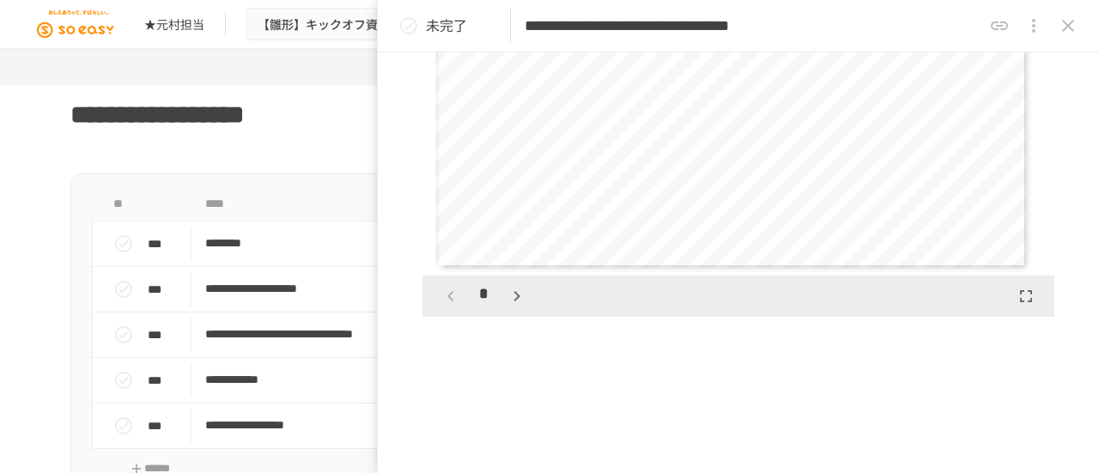
click at [518, 296] on icon "button" at bounding box center [516, 296] width 6 height 10
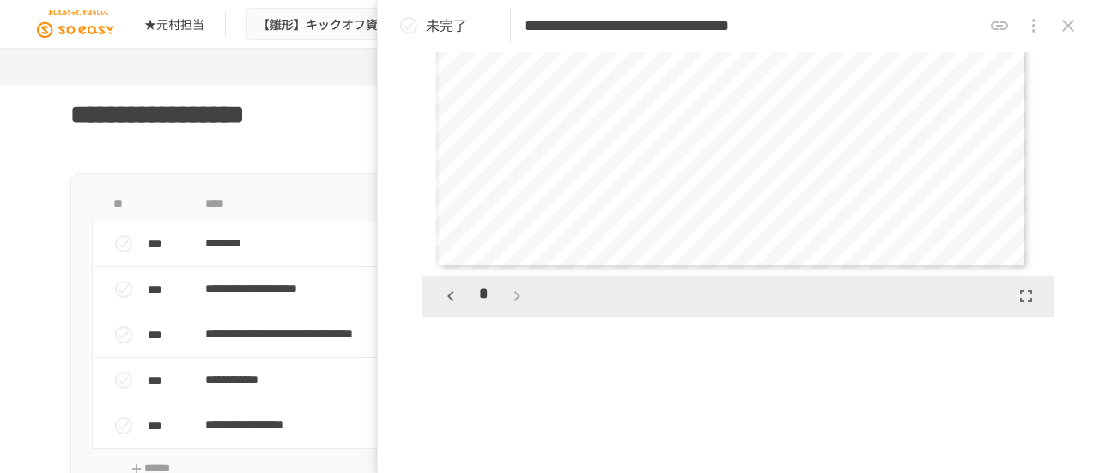
scroll to position [1386, 0]
click at [518, 296] on div "*" at bounding box center [483, 296] width 95 height 29
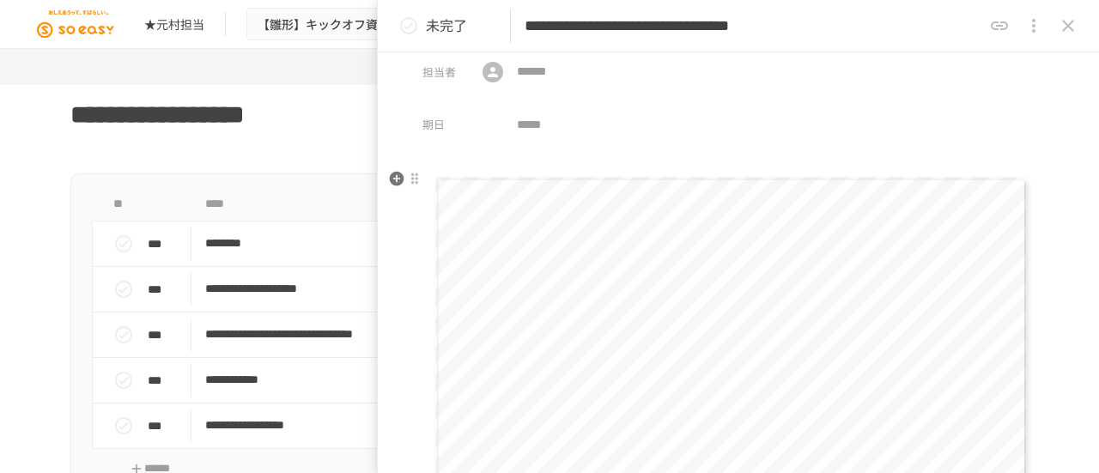
scroll to position [0, 0]
drag, startPoint x: 1077, startPoint y: 30, endPoint x: 1068, endPoint y: 32, distance: 8.8
click at [1077, 30] on icon "close drawer" at bounding box center [1068, 25] width 21 height 21
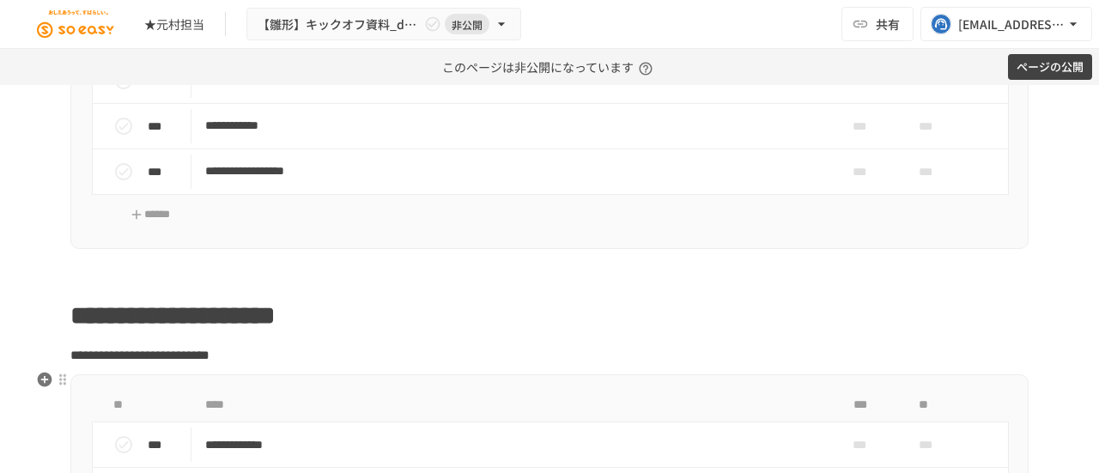
scroll to position [1889, 0]
